Goal: Task Accomplishment & Management: Use online tool/utility

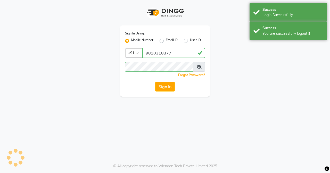
click at [278, 12] on div "Success" at bounding box center [292, 9] width 61 height 5
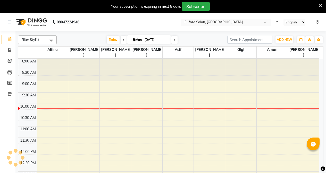
select select "en"
click at [318, 4] on div "Your subscription is expiring in next 8 days Subscribe" at bounding box center [160, 6] width 316 height 9
click at [321, 6] on icon at bounding box center [319, 5] width 3 height 5
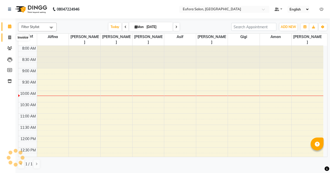
click at [8, 36] on icon at bounding box center [9, 38] width 3 height 4
select select "service"
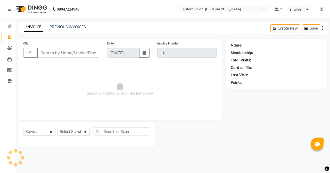
type input "0644"
select select "6684"
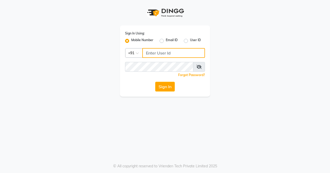
type input "9810318377"
click at [190, 41] on label "User ID" at bounding box center [195, 41] width 11 height 6
click at [190, 41] on input "User ID" at bounding box center [191, 39] width 3 height 3
radio input "true"
radio input "false"
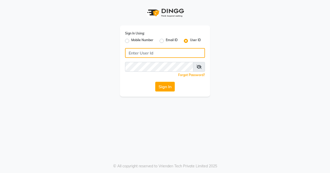
click at [171, 55] on input "Username" at bounding box center [165, 53] width 80 height 10
type input "euforasalon"
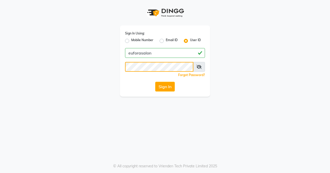
click at [99, 69] on div "Sign In Using: Mobile Number Email ID User ID euforasalon Remember me Forgot Pa…" at bounding box center [165, 48] width 294 height 97
click at [161, 86] on button "Sign In" at bounding box center [165, 87] width 20 height 10
